Goal: Register for event/course

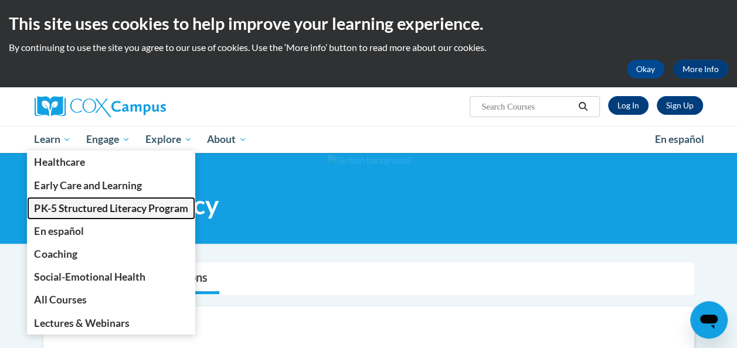
click at [71, 205] on span "PK-5 Structured Literacy Program" at bounding box center [111, 208] width 154 height 12
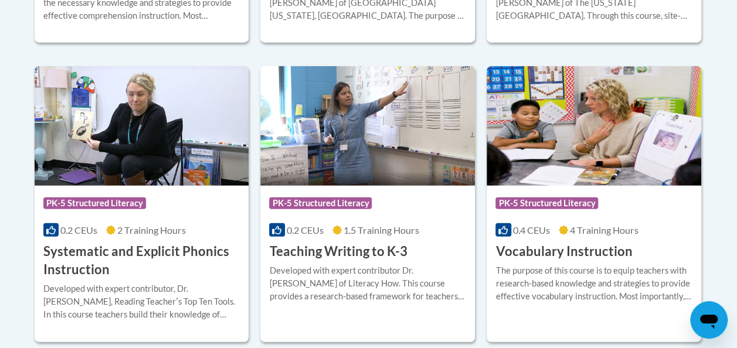
scroll to position [1367, 0]
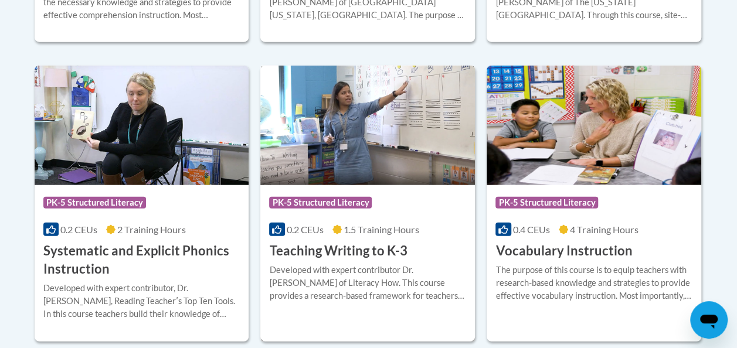
click at [361, 239] on div "Course Category: PK-5 Structured Literacy 0.2 CEUs 1.5 Training Hours COURSE Te…" at bounding box center [367, 222] width 215 height 75
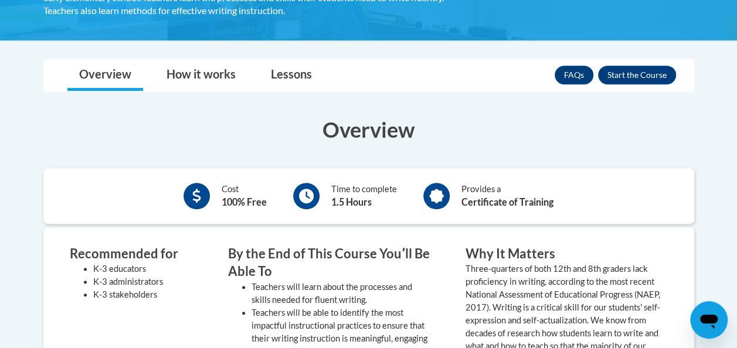
scroll to position [275, 0]
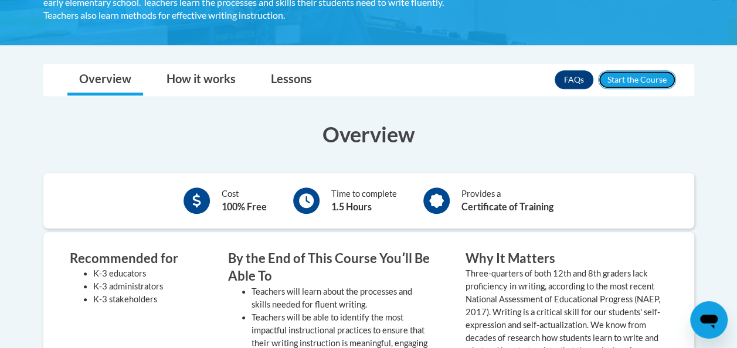
click at [638, 77] on button "Enroll" at bounding box center [637, 79] width 78 height 19
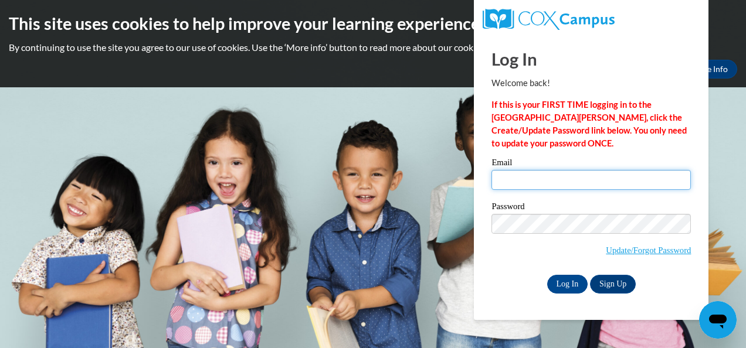
type input "seymkr25@uwgb.edu"
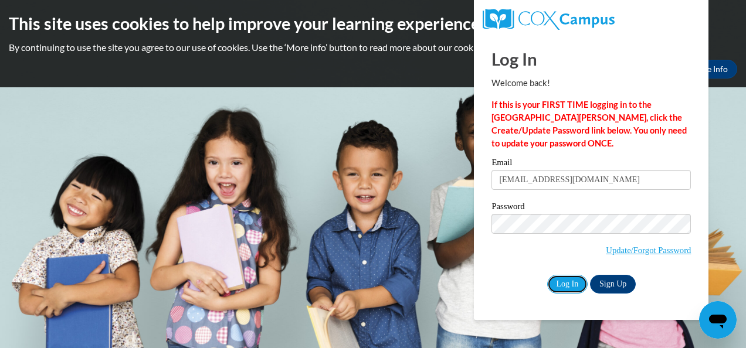
click at [571, 283] on input "Log In" at bounding box center [567, 284] width 41 height 19
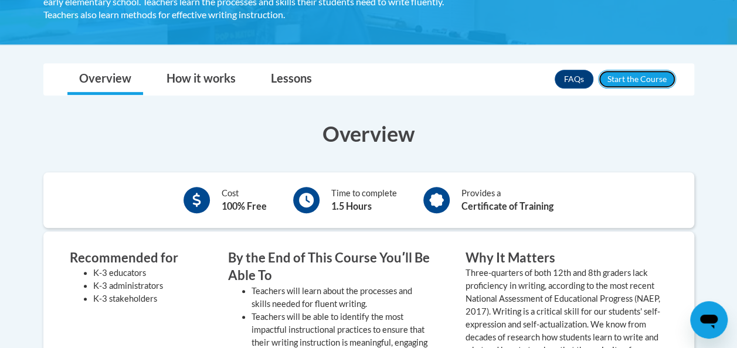
click at [618, 82] on button "Enroll" at bounding box center [637, 79] width 78 height 19
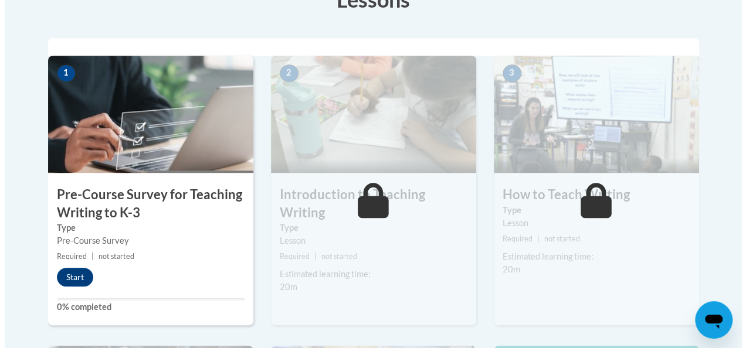
scroll to position [365, 0]
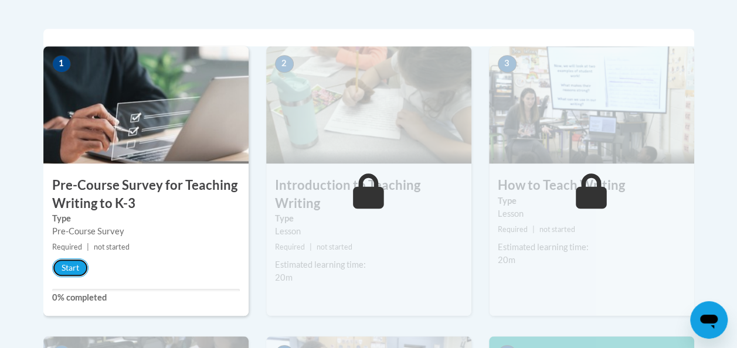
click at [75, 263] on button "Start" at bounding box center [70, 268] width 36 height 19
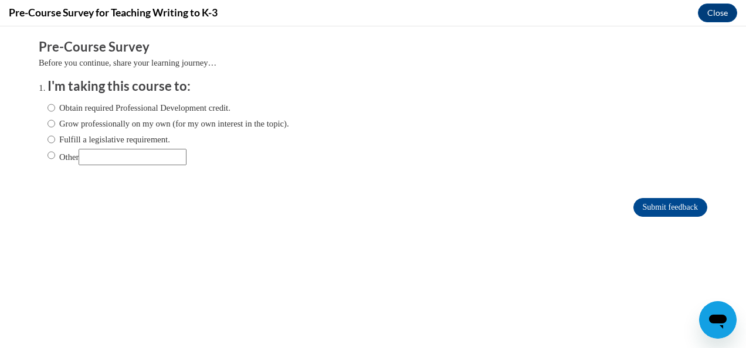
scroll to position [0, 0]
click at [48, 125] on input "Grow professionally on my own (for my own interest in the topic)." at bounding box center [52, 123] width 8 height 13
radio input "true"
click at [48, 111] on input "Obtain required Professional Development credit." at bounding box center [52, 107] width 8 height 13
radio input "true"
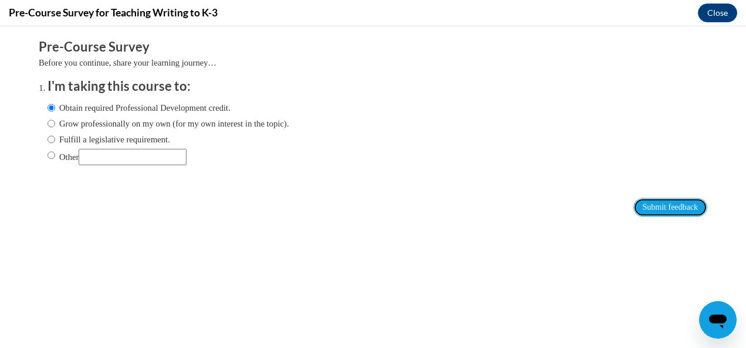
click at [665, 209] on input "Submit feedback" at bounding box center [670, 207] width 74 height 19
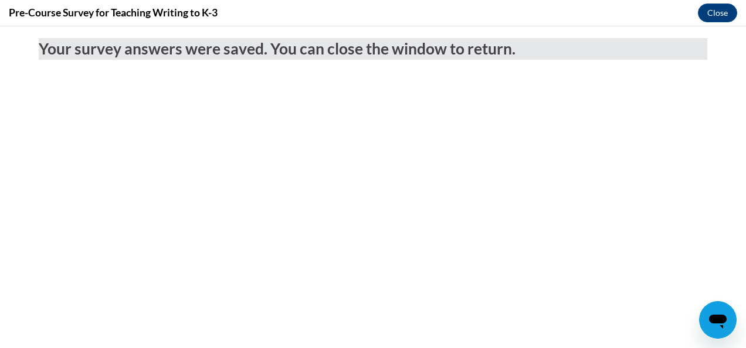
click at [711, 2] on div "Pre-Course Survey for Teaching Writing to K-3 Close" at bounding box center [373, 13] width 746 height 26
click at [713, 14] on button "Close" at bounding box center [717, 13] width 39 height 19
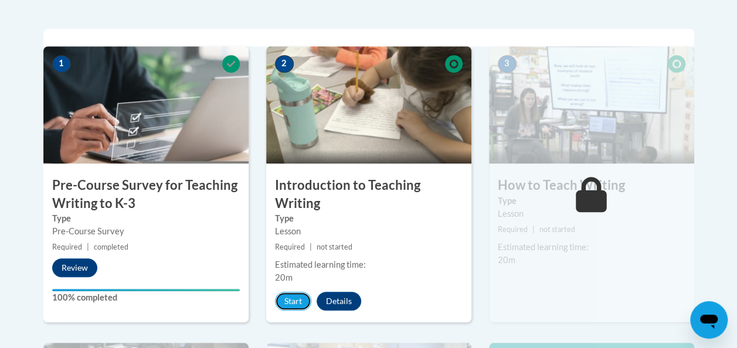
click at [293, 297] on button "Start" at bounding box center [293, 301] width 36 height 19
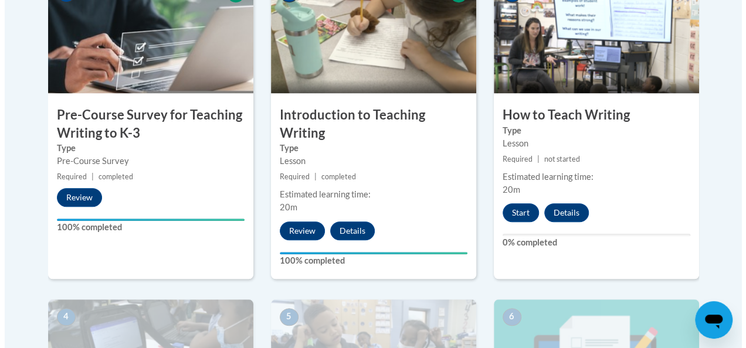
scroll to position [438, 0]
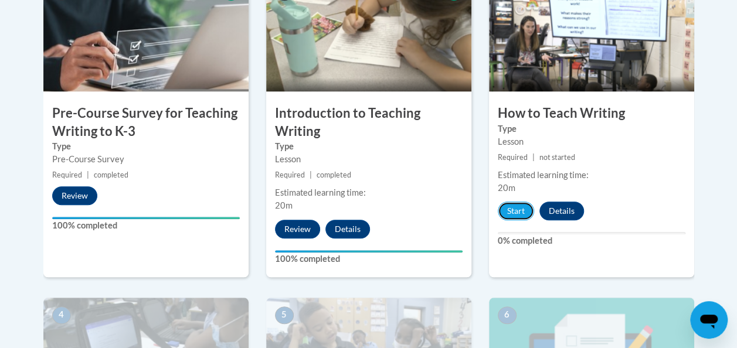
click at [513, 215] on button "Start" at bounding box center [516, 211] width 36 height 19
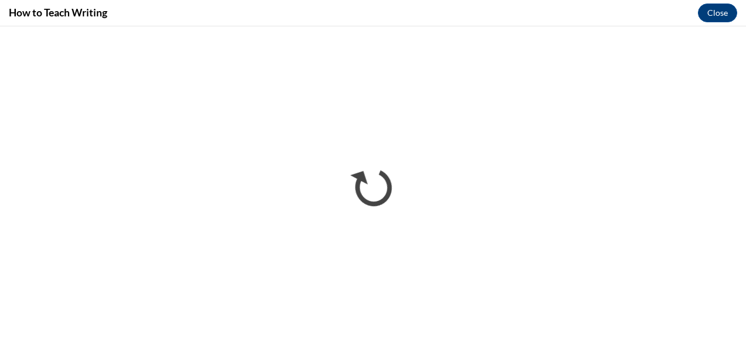
scroll to position [0, 0]
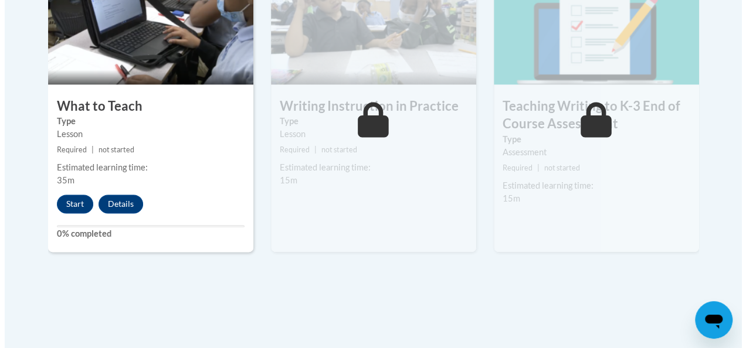
scroll to position [769, 0]
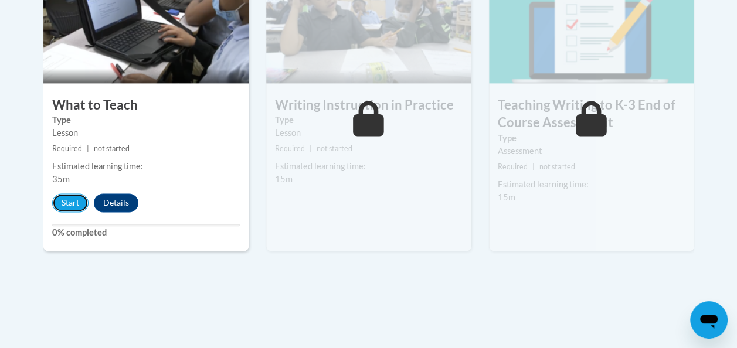
click at [74, 201] on button "Start" at bounding box center [70, 203] width 36 height 19
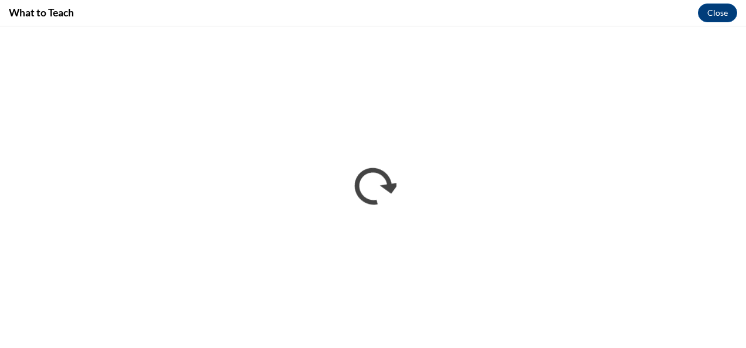
scroll to position [0, 0]
